Goal: Transaction & Acquisition: Purchase product/service

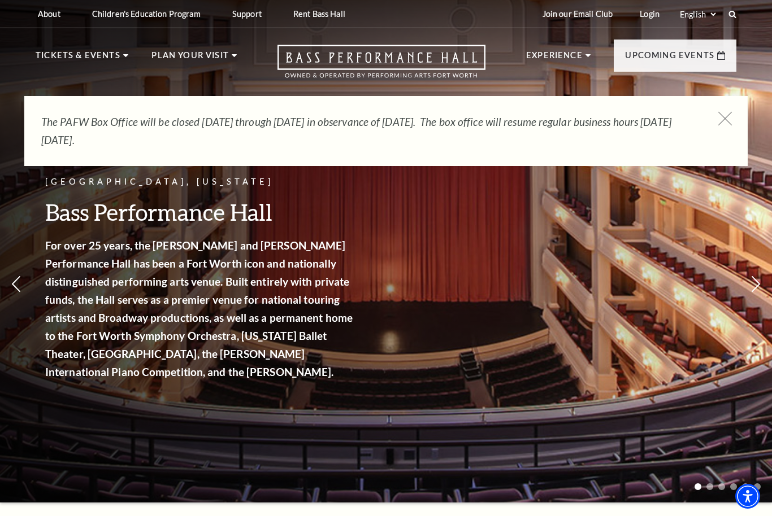
click at [725, 118] on icon at bounding box center [725, 119] width 14 height 14
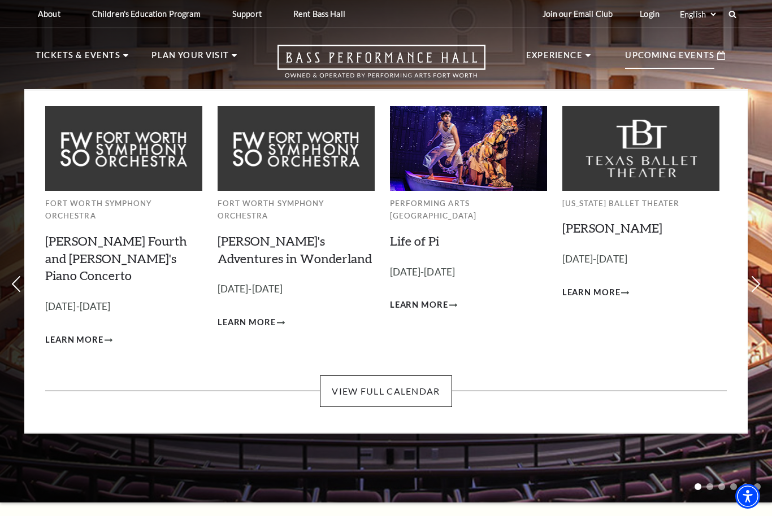
click at [74, 236] on h3 "Brahms Fourth and Grieg's Piano Concerto Empty heading" at bounding box center [123, 259] width 157 height 52
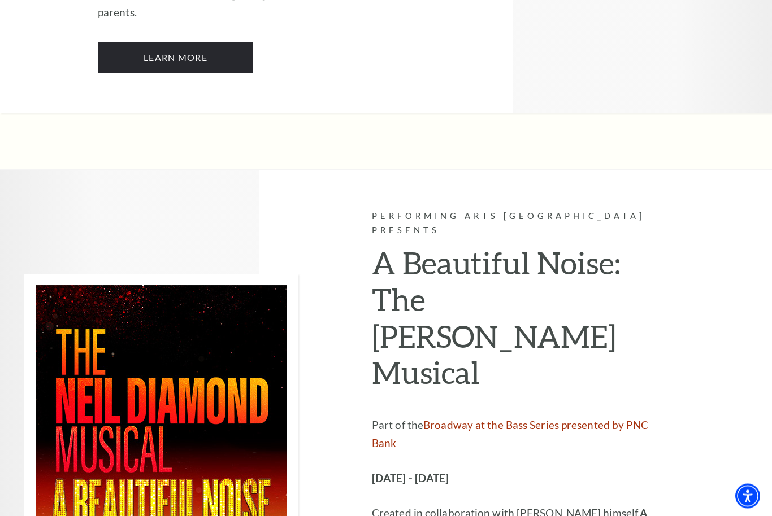
scroll to position [2853, 0]
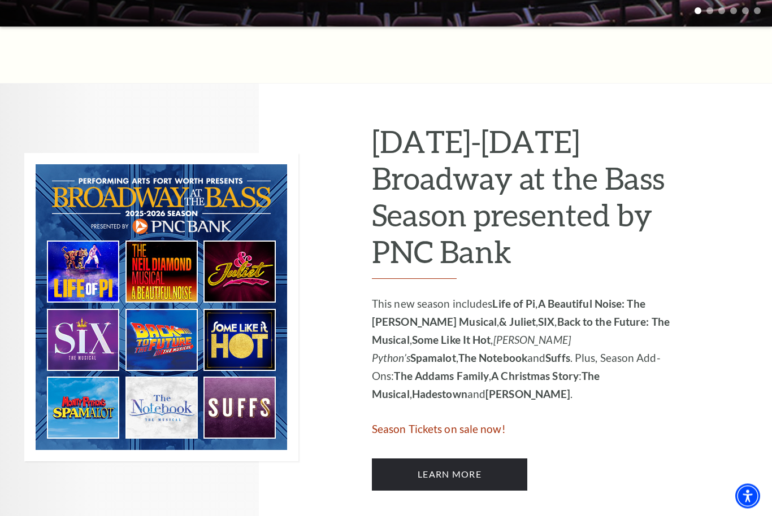
scroll to position [481, 0]
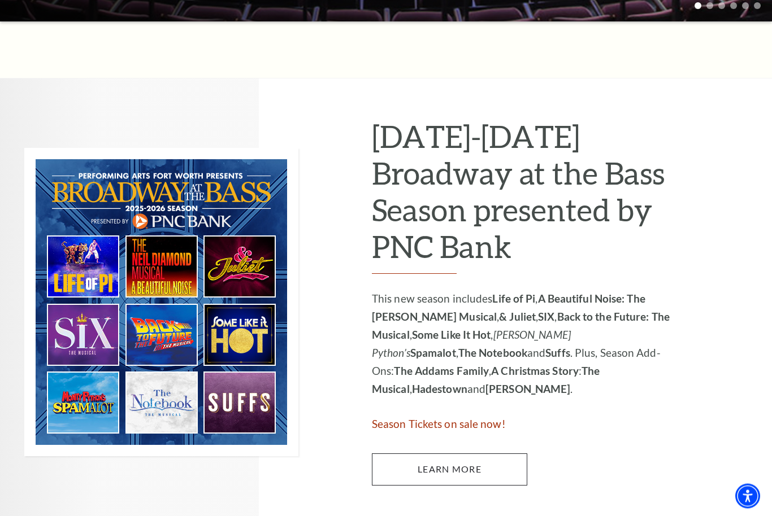
click at [465, 454] on link "Learn More" at bounding box center [449, 470] width 155 height 32
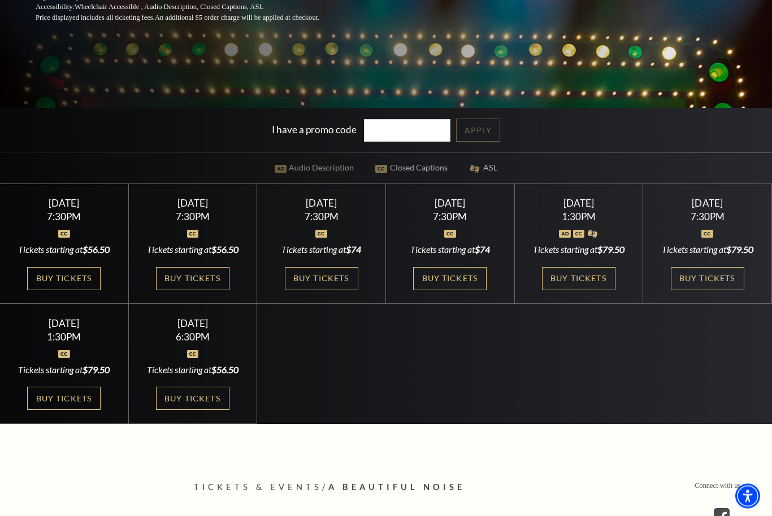
scroll to position [298, 0]
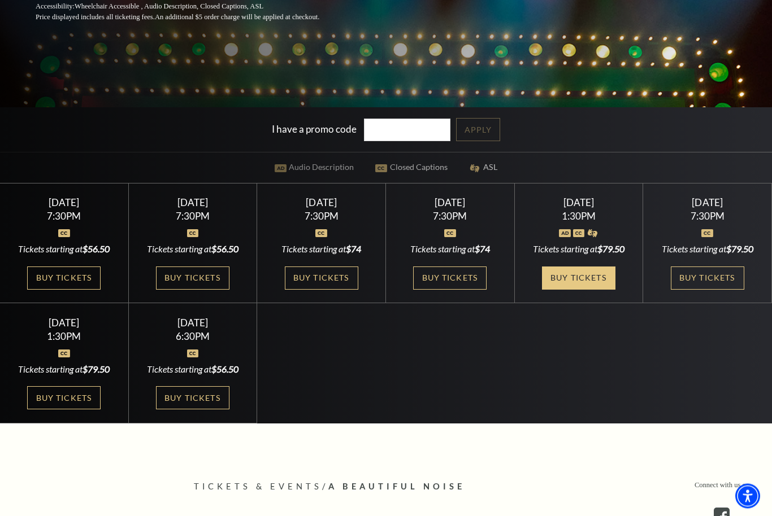
click at [568, 290] on link "Buy Tickets" at bounding box center [578, 278] width 73 height 23
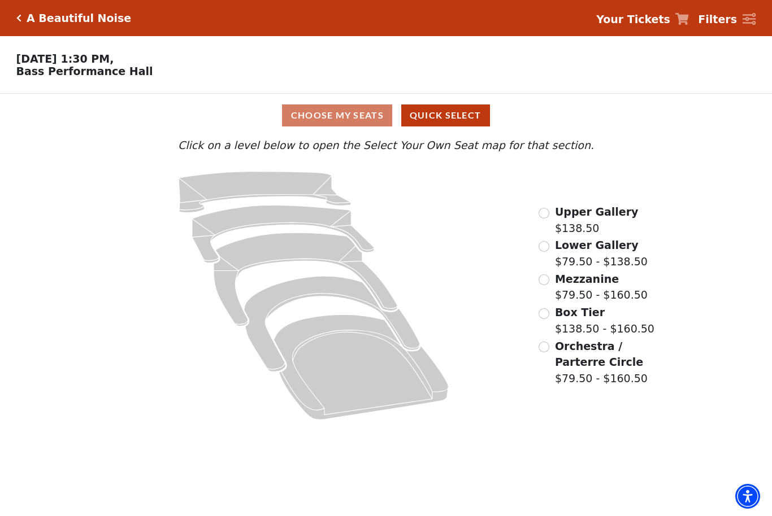
click at [22, 18] on div "A Beautiful Noise" at bounding box center [76, 18] width 110 height 13
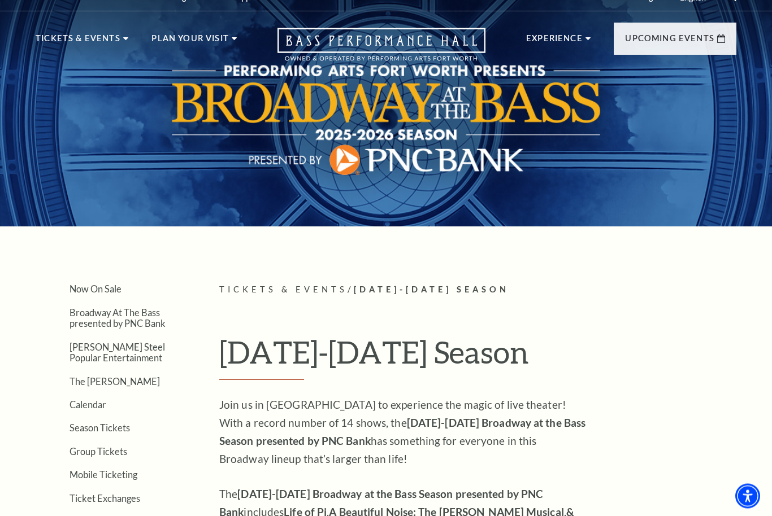
scroll to position [33, 0]
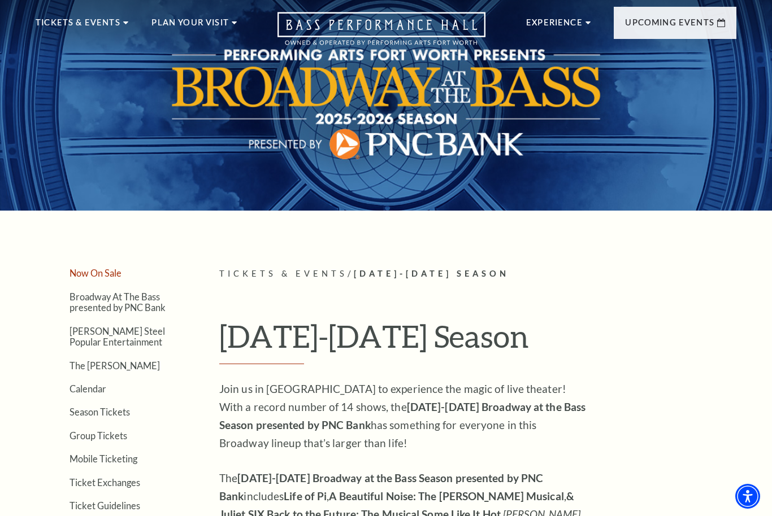
click at [89, 277] on link "Now On Sale" at bounding box center [95, 273] width 52 height 11
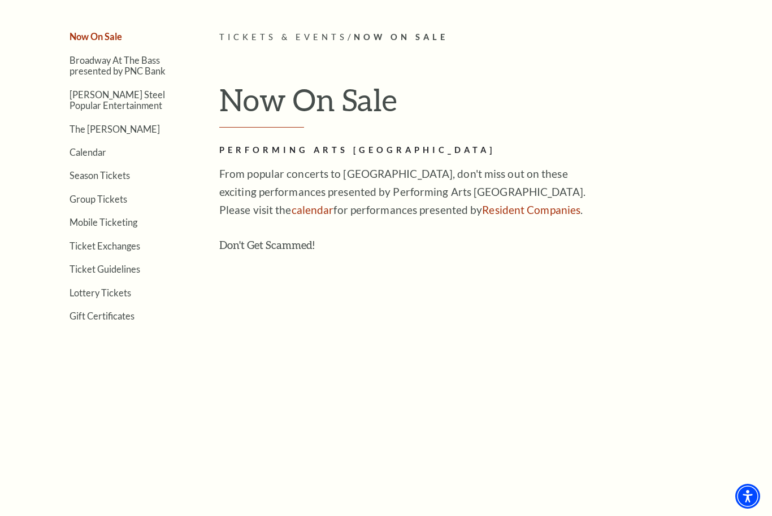
scroll to position [269, 0]
click at [83, 155] on link "Calendar" at bounding box center [87, 152] width 37 height 11
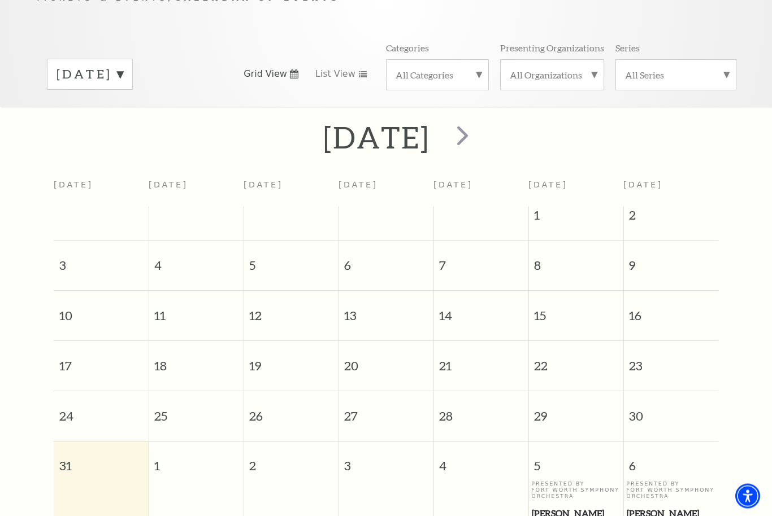
scroll to position [140, 0]
click at [478, 120] on span "next" at bounding box center [462, 135] width 32 height 32
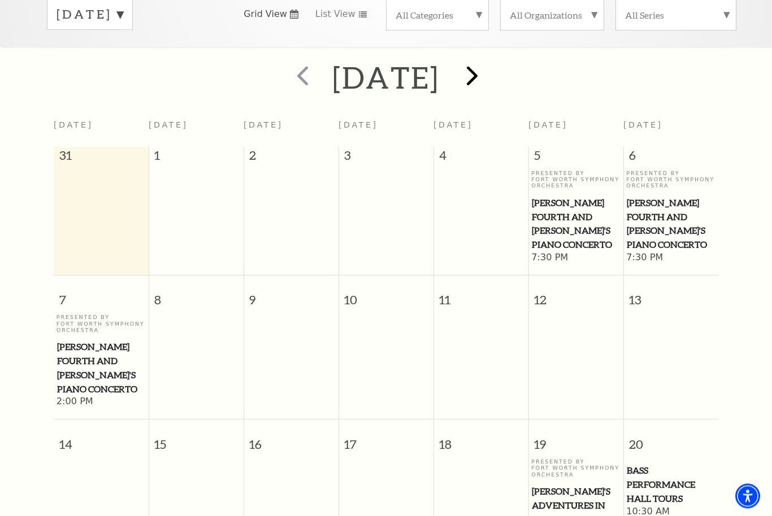
scroll to position [200, 0]
click at [80, 340] on span "[PERSON_NAME] Fourth and [PERSON_NAME]'s Piano Concerto" at bounding box center [101, 368] width 88 height 56
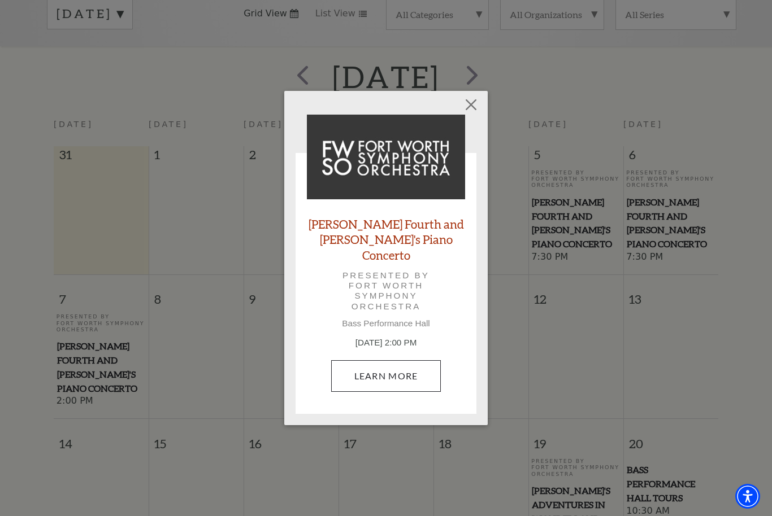
click at [393, 369] on link "Learn More" at bounding box center [386, 376] width 110 height 32
